Goal: Information Seeking & Learning: Learn about a topic

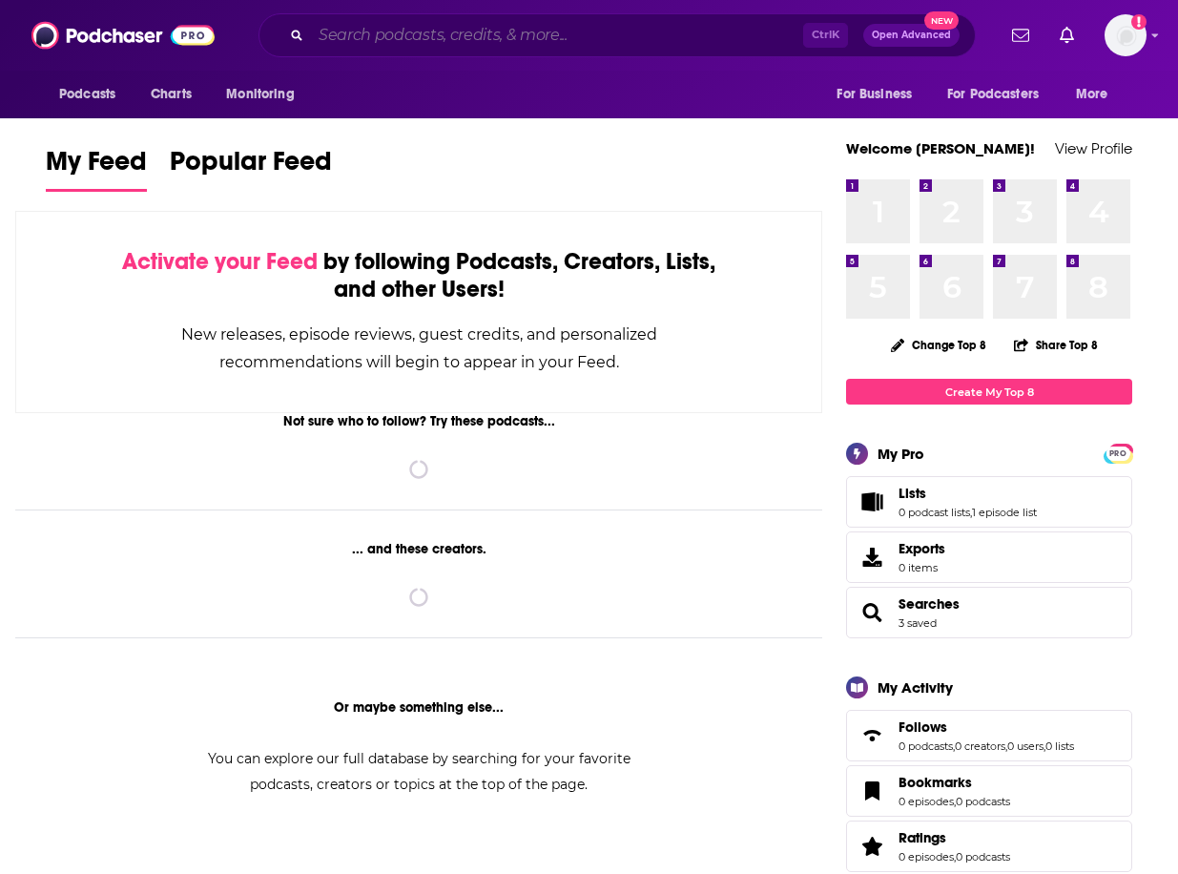
click at [368, 46] on input "Search podcasts, credits, & more..." at bounding box center [557, 35] width 492 height 31
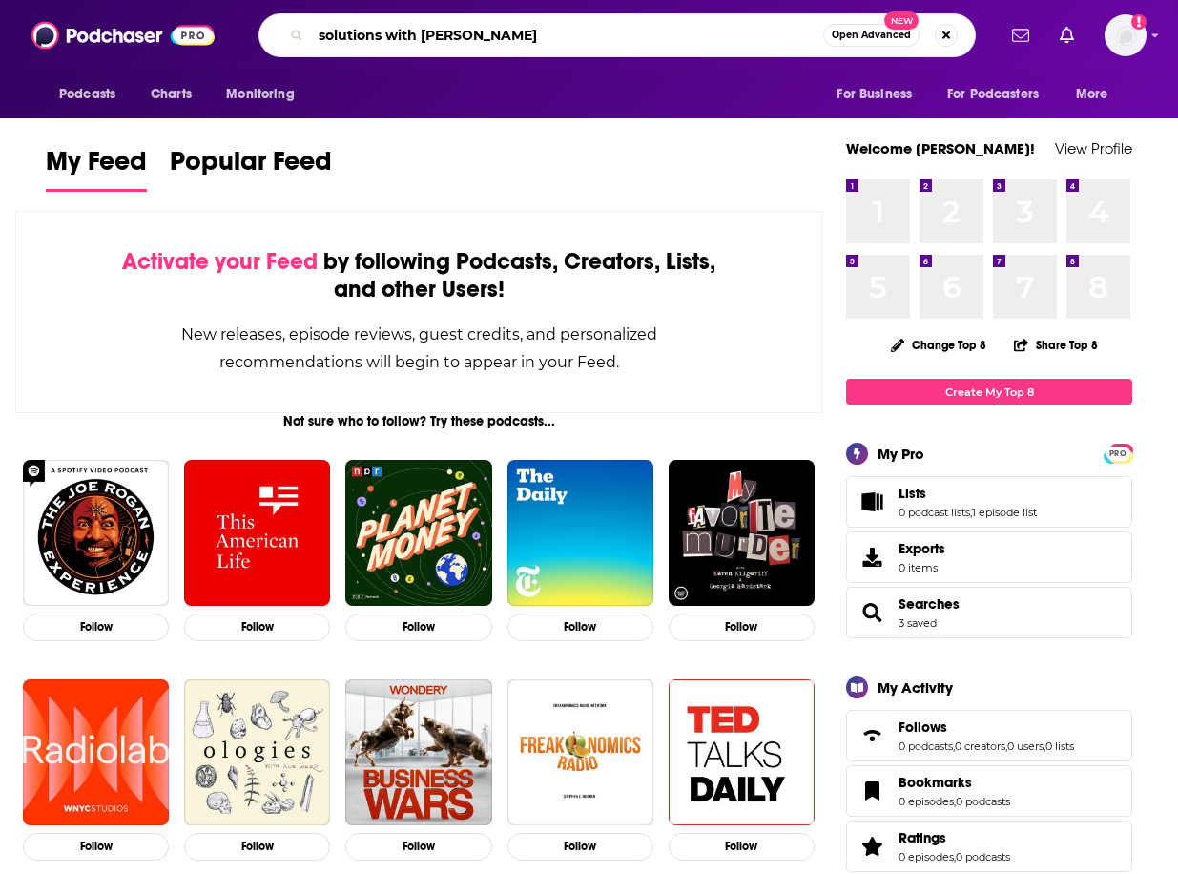
type input "solutions with [PERSON_NAME]"
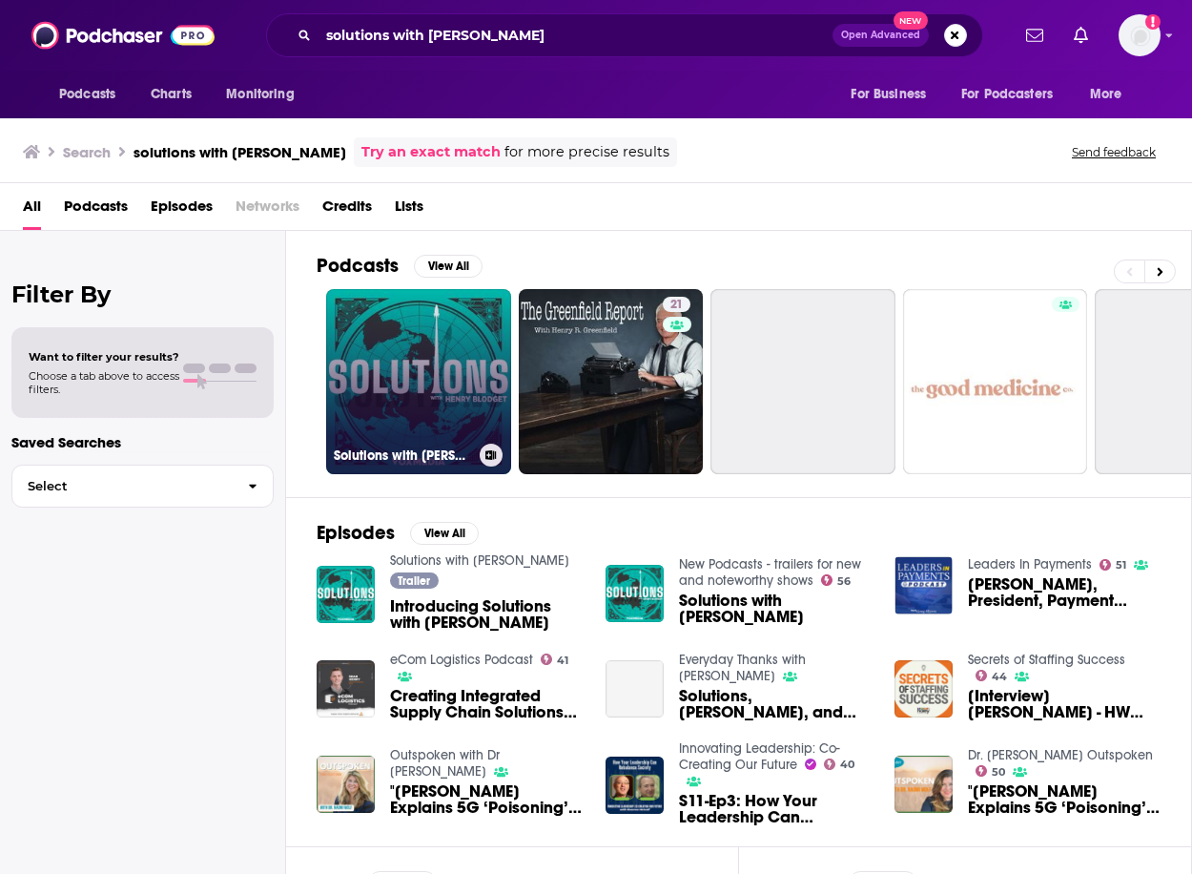
click at [398, 335] on link "Solutions with [PERSON_NAME]" at bounding box center [418, 381] width 185 height 185
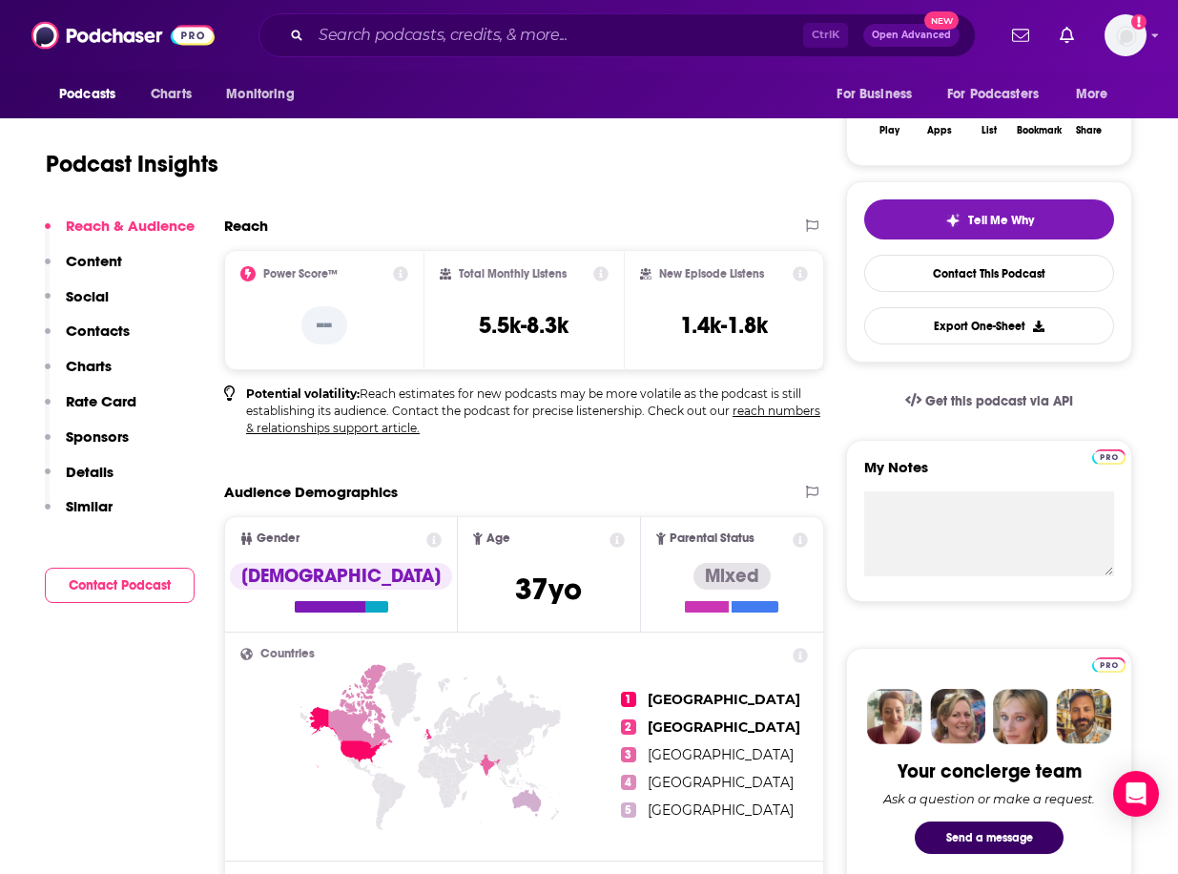
scroll to position [382, 0]
